Goal: Information Seeking & Learning: Learn about a topic

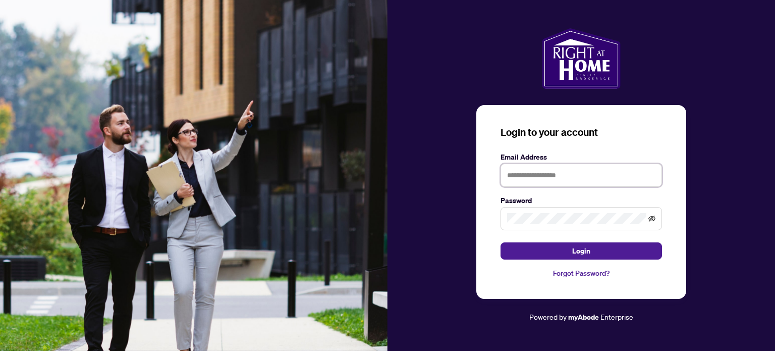
type input "**********"
click at [652, 218] on icon "eye-invisible" at bounding box center [651, 218] width 7 height 7
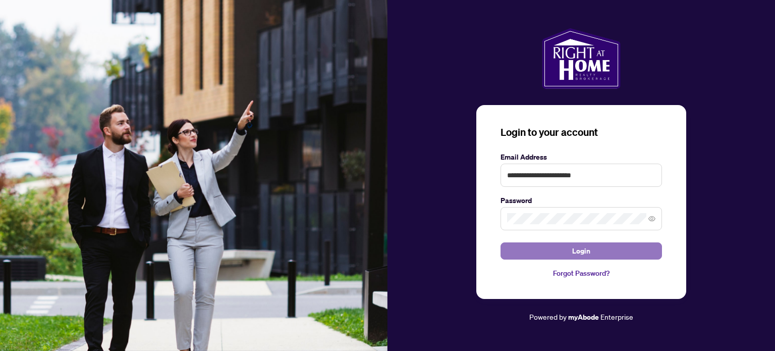
click at [624, 248] on button "Login" at bounding box center [581, 250] width 161 height 17
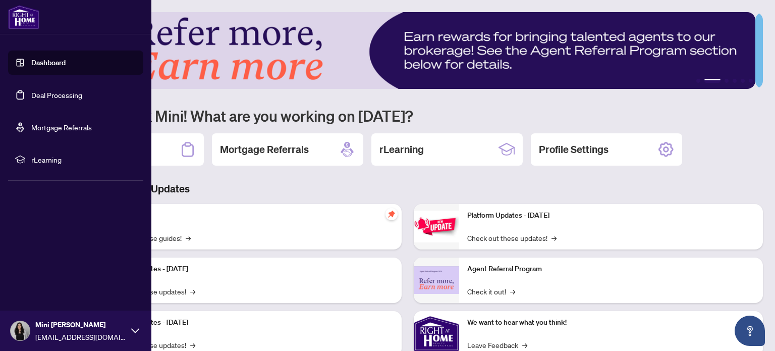
click at [43, 95] on link "Deal Processing" at bounding box center [56, 94] width 51 height 9
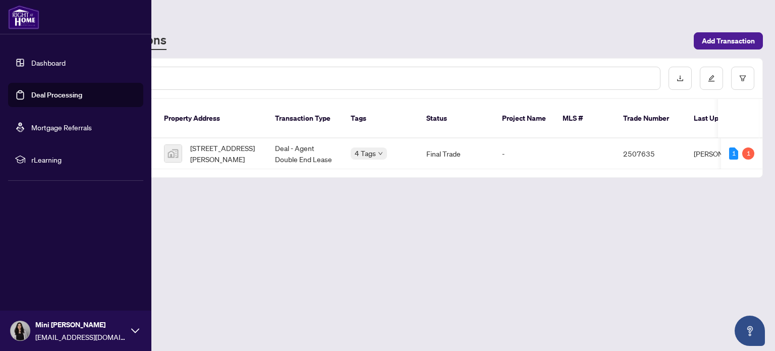
click at [46, 161] on span "rLearning" at bounding box center [83, 159] width 105 height 11
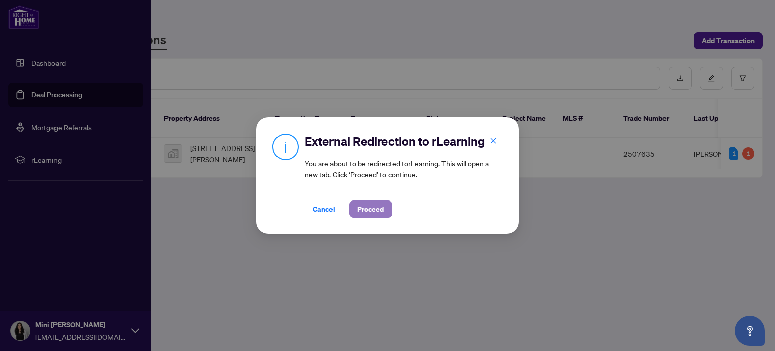
click at [361, 210] on span "Proceed" at bounding box center [370, 209] width 27 height 16
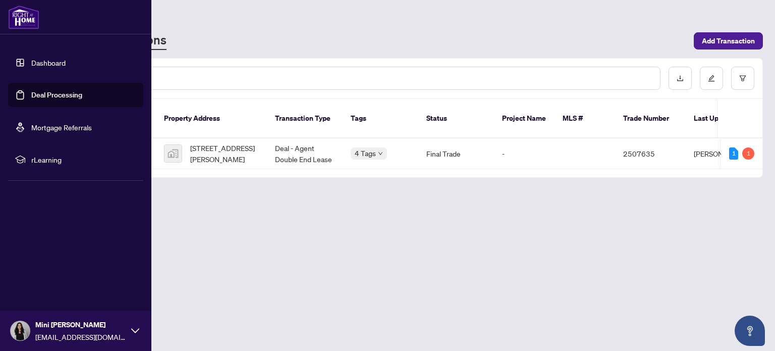
click at [39, 62] on link "Dashboard" at bounding box center [48, 62] width 34 height 9
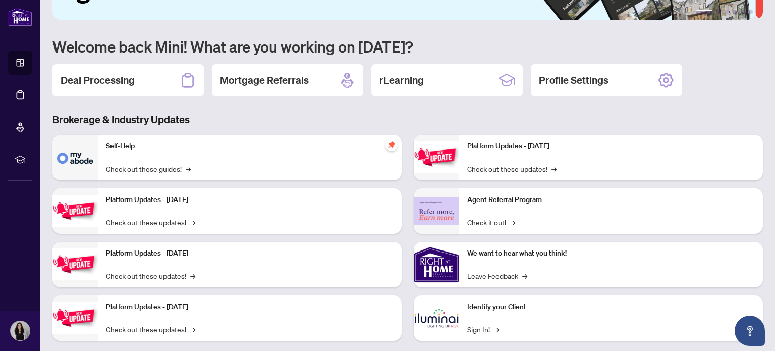
scroll to position [85, 0]
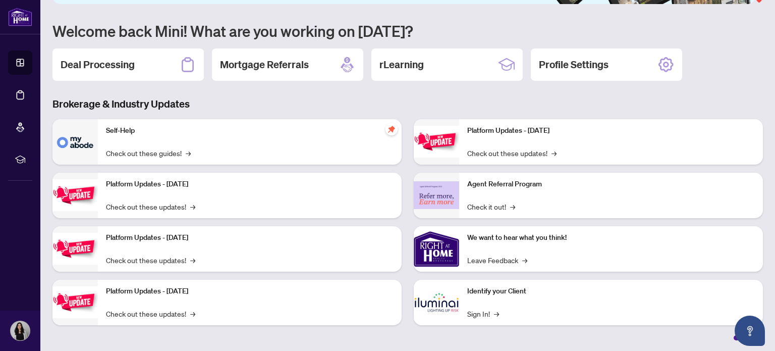
click at [132, 132] on p "Self-Help" at bounding box center [250, 130] width 288 height 11
click at [125, 151] on link "Check out these guides! →" at bounding box center [148, 152] width 85 height 11
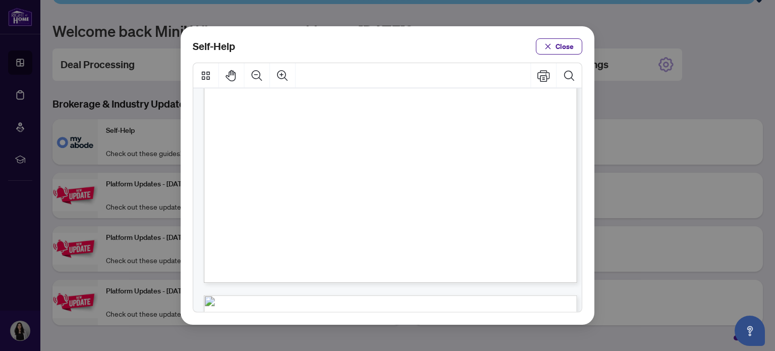
scroll to position [303, 0]
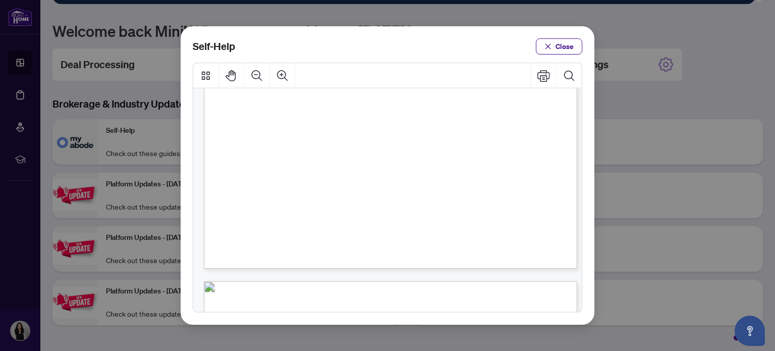
click at [411, 199] on span "PDF" at bounding box center [414, 199] width 14 height 10
click at [575, 45] on button "Close" at bounding box center [559, 46] width 46 height 16
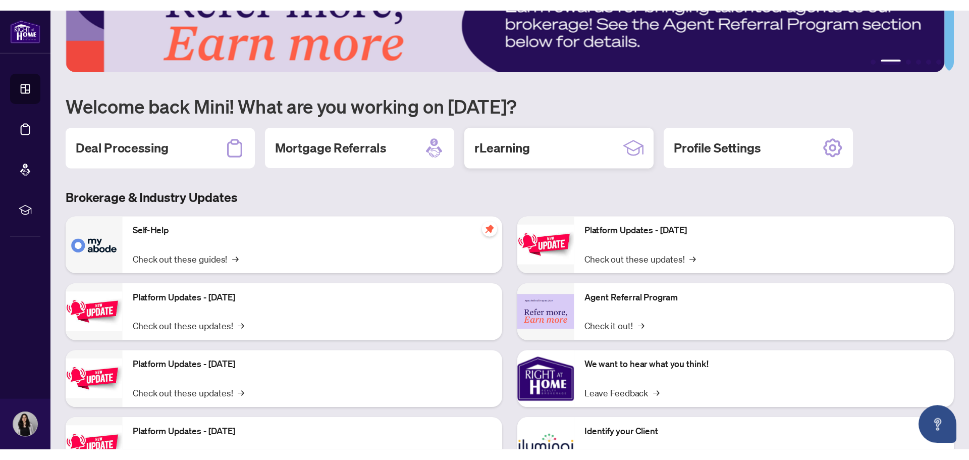
scroll to position [0, 0]
